Goal: Transaction & Acquisition: Purchase product/service

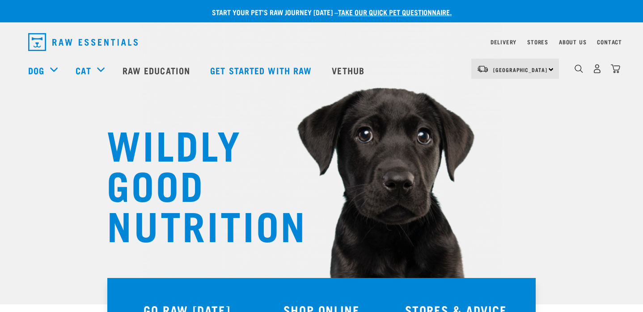
click at [548, 68] on div "North Island North Island South Island" at bounding box center [515, 69] width 88 height 20
click at [533, 89] on link "[GEOGRAPHIC_DATA]" at bounding box center [514, 94] width 86 height 20
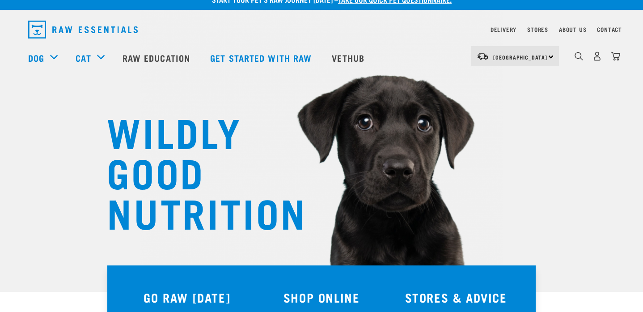
scroll to position [31, 0]
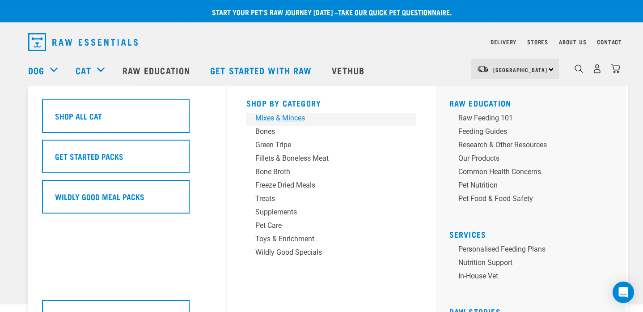
click at [282, 118] on div "Mixes & Minces" at bounding box center [325, 118] width 140 height 11
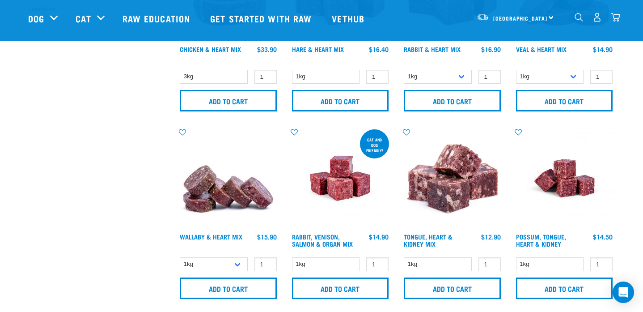
scroll to position [313, 0]
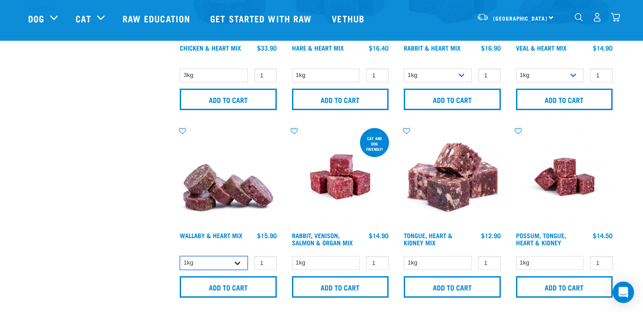
click at [238, 262] on select "1kg 3kg" at bounding box center [214, 263] width 68 height 14
select select "767"
type input "2"
click at [268, 262] on input "2" at bounding box center [266, 263] width 22 height 14
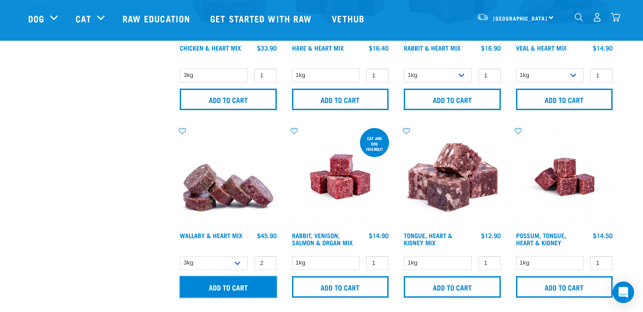
click at [258, 288] on input "Add to cart" at bounding box center [228, 286] width 97 height 21
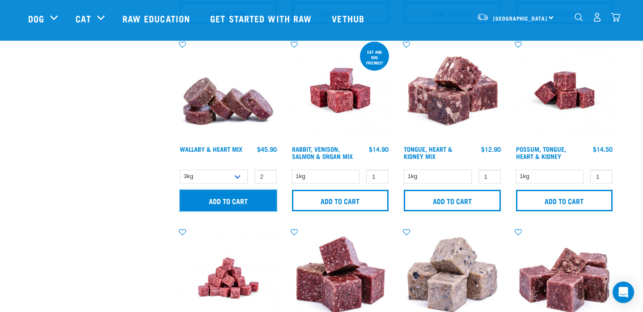
scroll to position [404, 0]
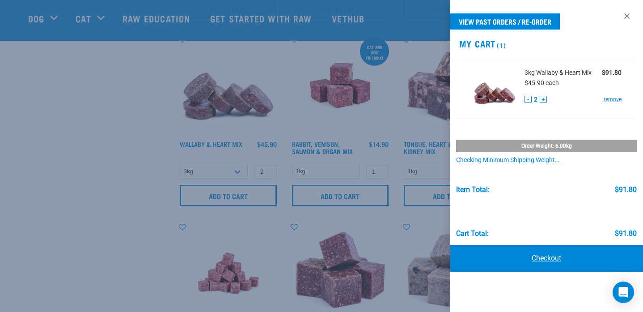
click at [539, 259] on link "Checkout" at bounding box center [546, 258] width 193 height 27
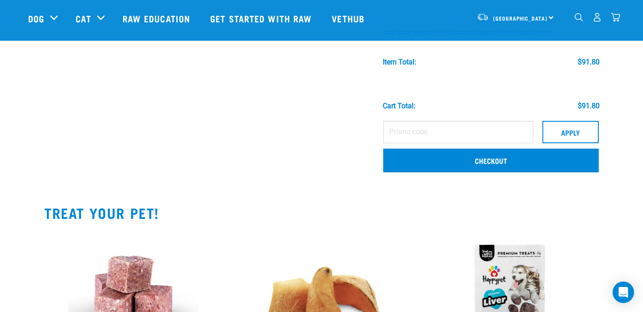
scroll to position [138, 0]
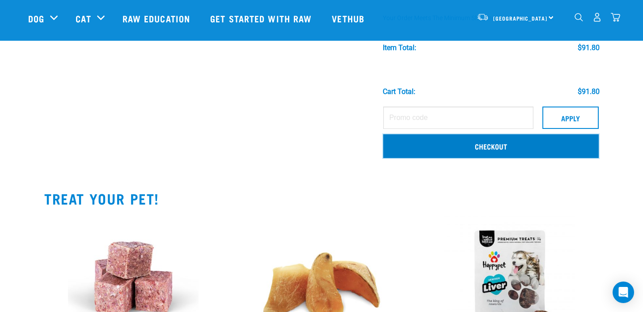
click at [477, 144] on link "Checkout" at bounding box center [491, 145] width 216 height 23
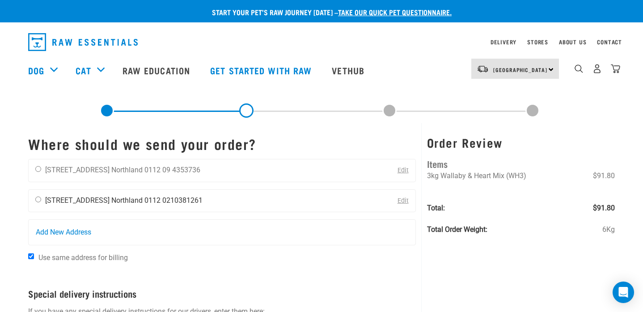
click at [38, 198] on input "radio" at bounding box center [38, 199] width 6 height 6
radio input "true"
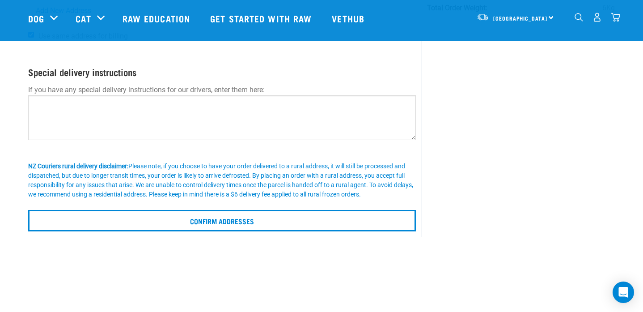
scroll to position [156, 0]
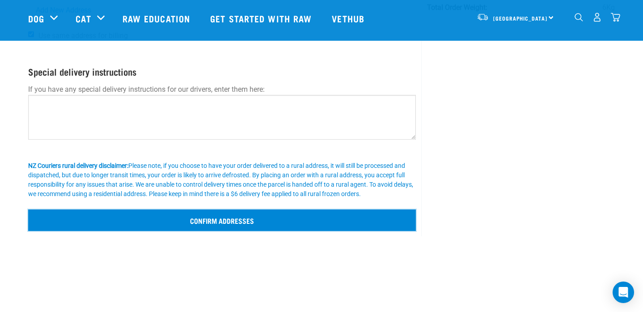
click at [229, 217] on input "Confirm addresses" at bounding box center [222, 219] width 388 height 21
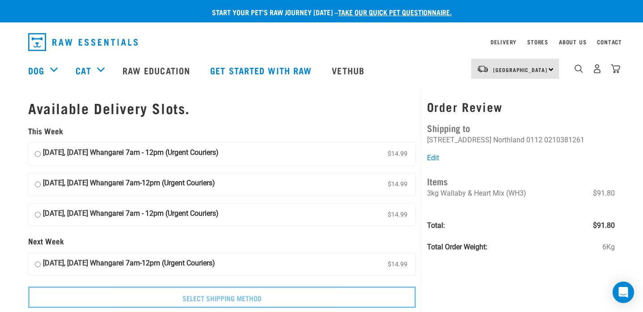
click at [38, 183] on input "16 October, Thursday Whangarei 7am-12pm (Urgent Couriers) $14.99" at bounding box center [38, 184] width 6 height 13
radio input "true"
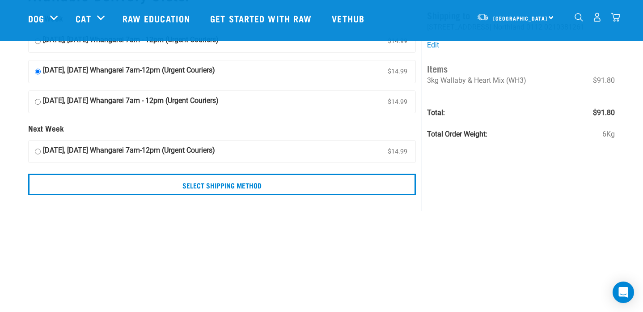
scroll to position [48, 0]
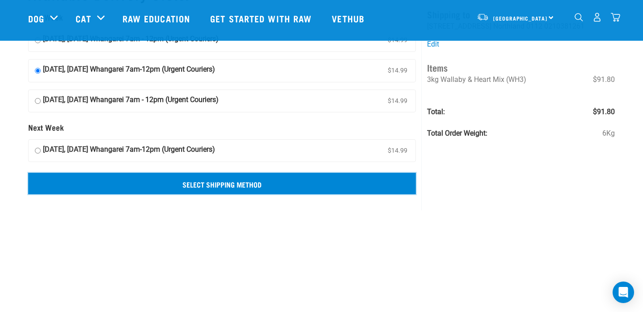
click at [389, 183] on input "Select Shipping Method" at bounding box center [222, 183] width 388 height 21
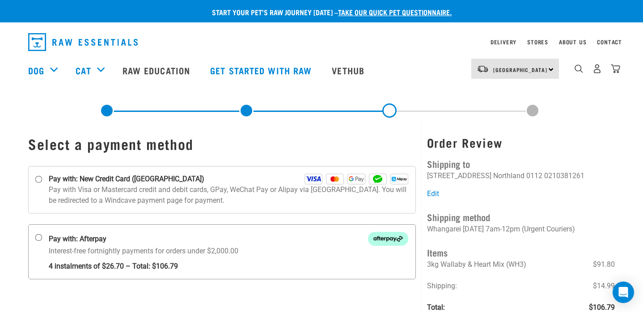
click at [38, 238] on input "Pay with: Afterpay Interest-free fortnightly payments for orders under $2,000.00" at bounding box center [38, 237] width 7 height 7
radio input "true"
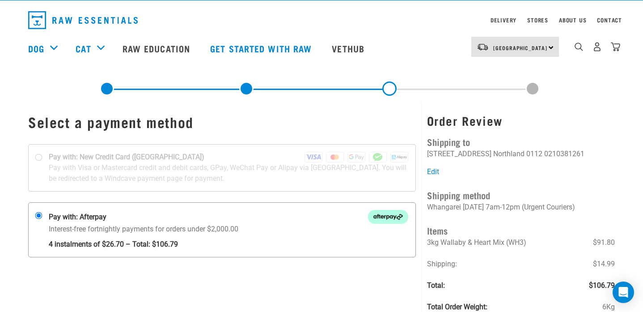
scroll to position [27, 0]
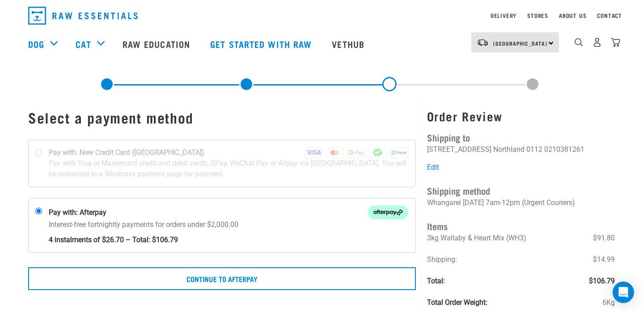
scroll to position [29, 0]
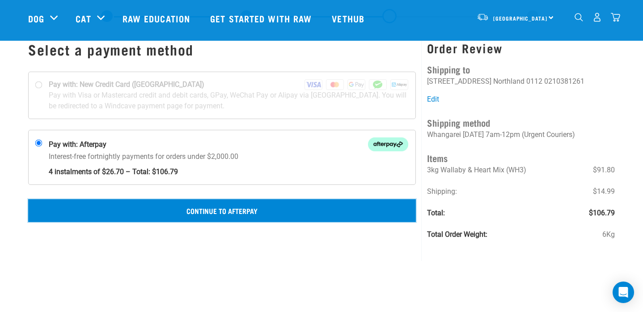
click at [265, 211] on button "Continue to Afterpay" at bounding box center [222, 210] width 388 height 22
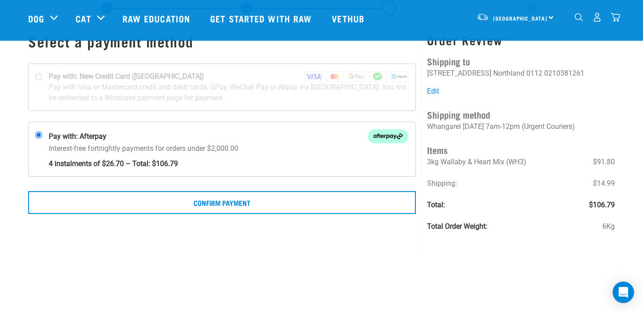
scroll to position [38, 0]
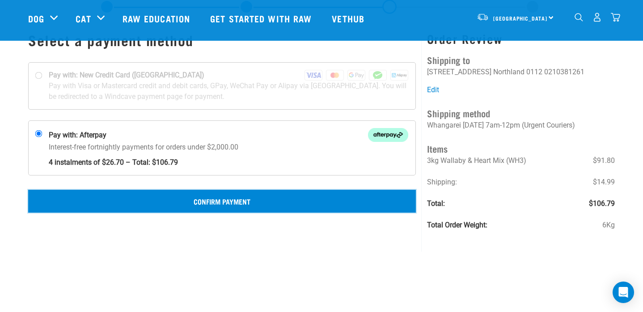
click at [320, 199] on button "Confirm Payment" at bounding box center [222, 201] width 388 height 22
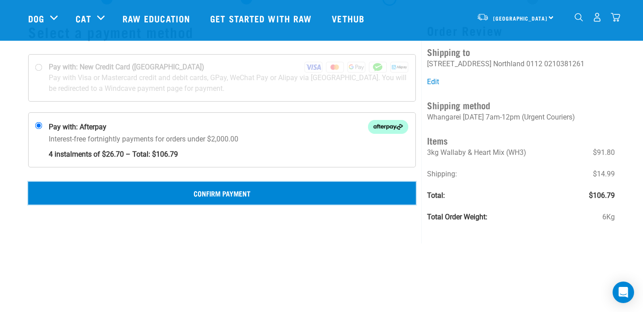
scroll to position [51, 0]
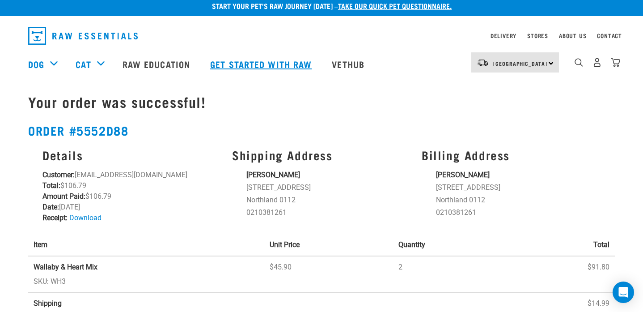
scroll to position [7, 0]
